Goal: Information Seeking & Learning: Find specific fact

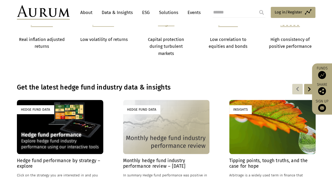
scroll to position [287, 0]
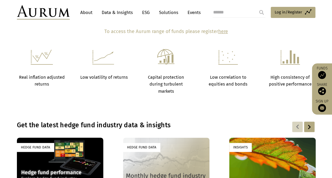
click at [190, 13] on link "Events" at bounding box center [193, 13] width 16 height 10
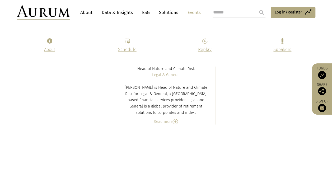
scroll to position [2638, 0]
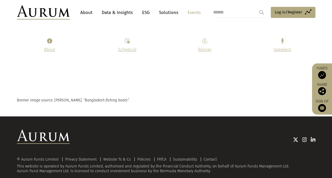
click at [148, 13] on link "ESG" at bounding box center [145, 13] width 13 height 10
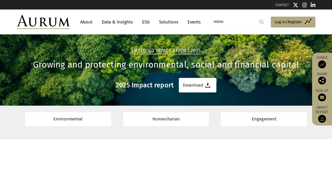
click at [151, 133] on section "Environmental Humanitarian Engagement" at bounding box center [166, 122] width 332 height 33
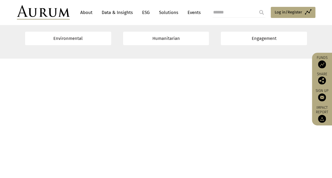
scroll to position [1775, 0]
click at [119, 14] on link "Data & Insights" at bounding box center [117, 13] width 36 height 10
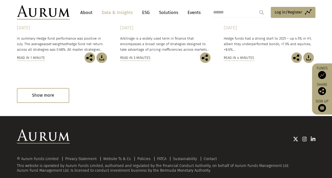
scroll to position [376, 0]
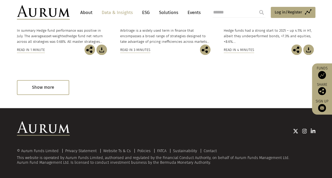
click at [237, 11] on input "search" at bounding box center [238, 12] width 53 height 11
paste input "**********"
type input "**********"
click at [256, 7] on input "submit" at bounding box center [261, 12] width 11 height 11
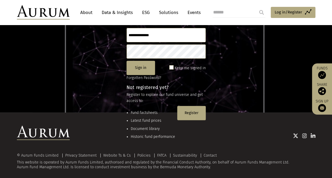
scroll to position [70, 0]
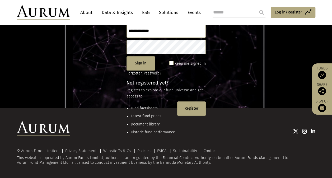
click at [147, 109] on li "Fund factsheets" at bounding box center [153, 108] width 44 height 6
click at [151, 108] on li "Fund factsheets" at bounding box center [153, 108] width 44 height 6
click at [155, 124] on div at bounding box center [192, 131] width 245 height 20
click at [145, 107] on li "Fund factsheets" at bounding box center [153, 108] width 44 height 6
